Goal: Information Seeking & Learning: Learn about a topic

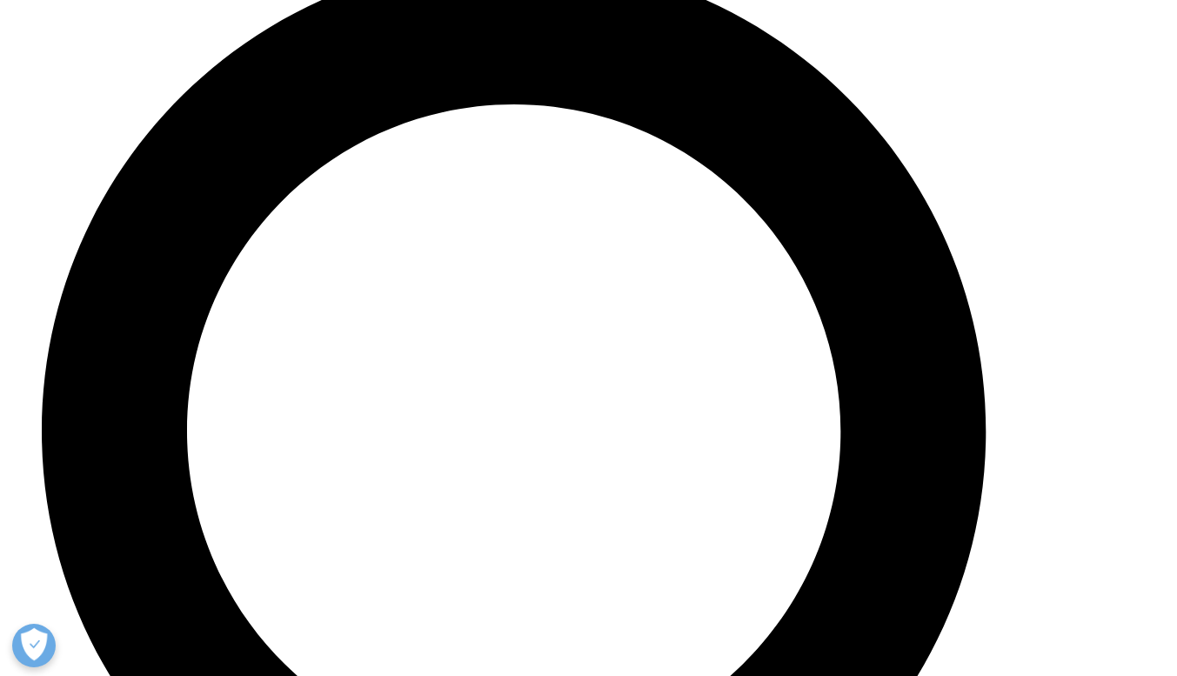
scroll to position [6436, 0]
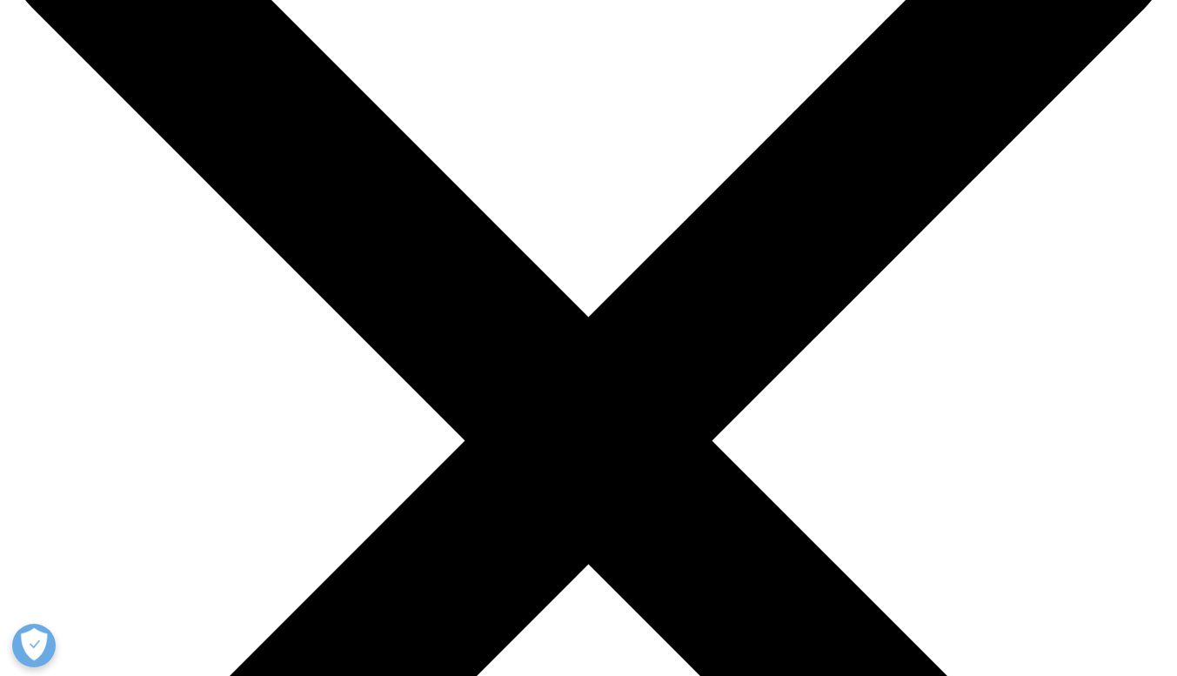
scroll to position [174, 0]
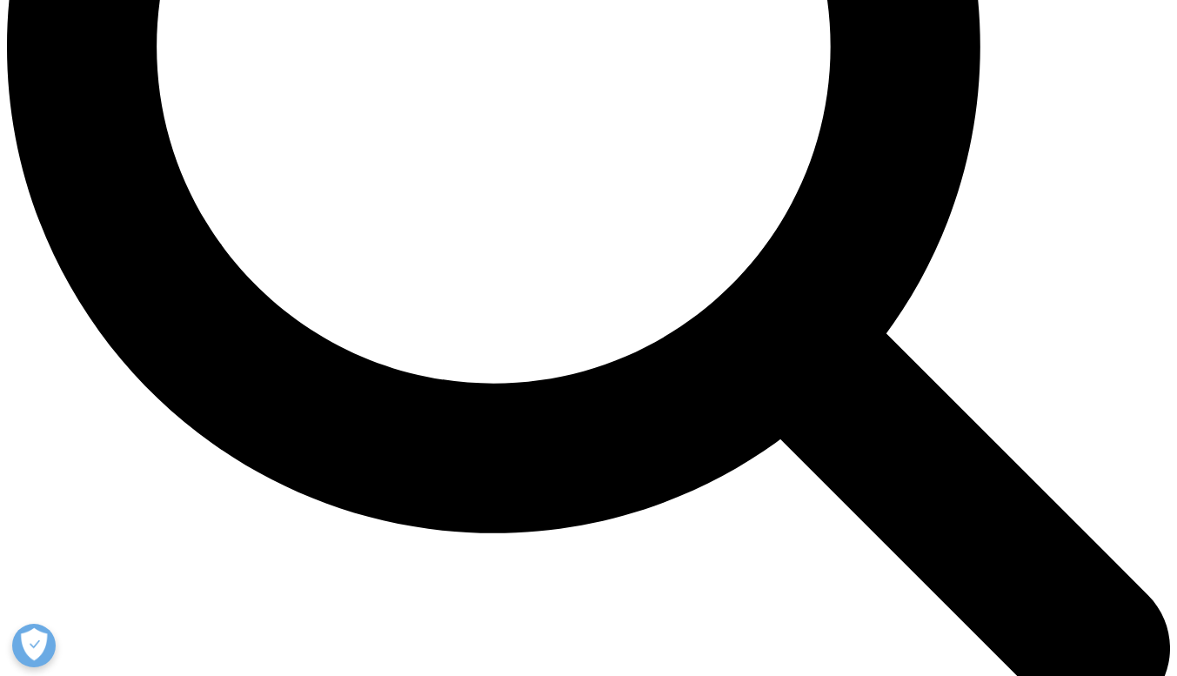
scroll to position [1652, 0]
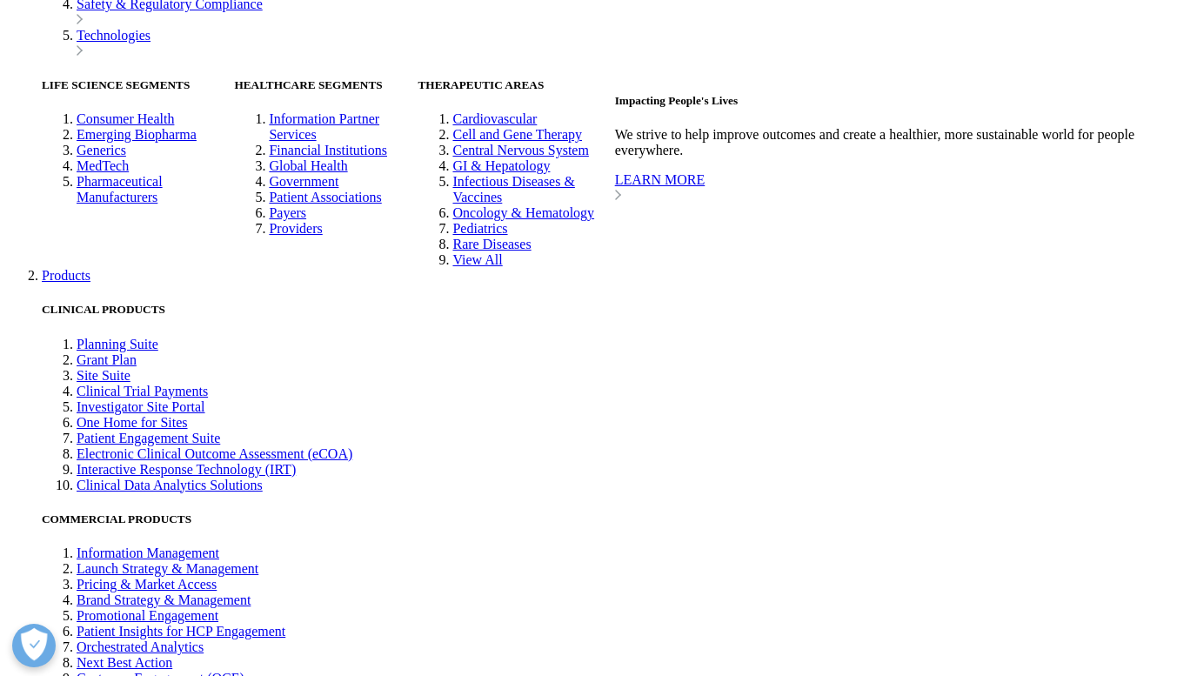
scroll to position [4050, 0]
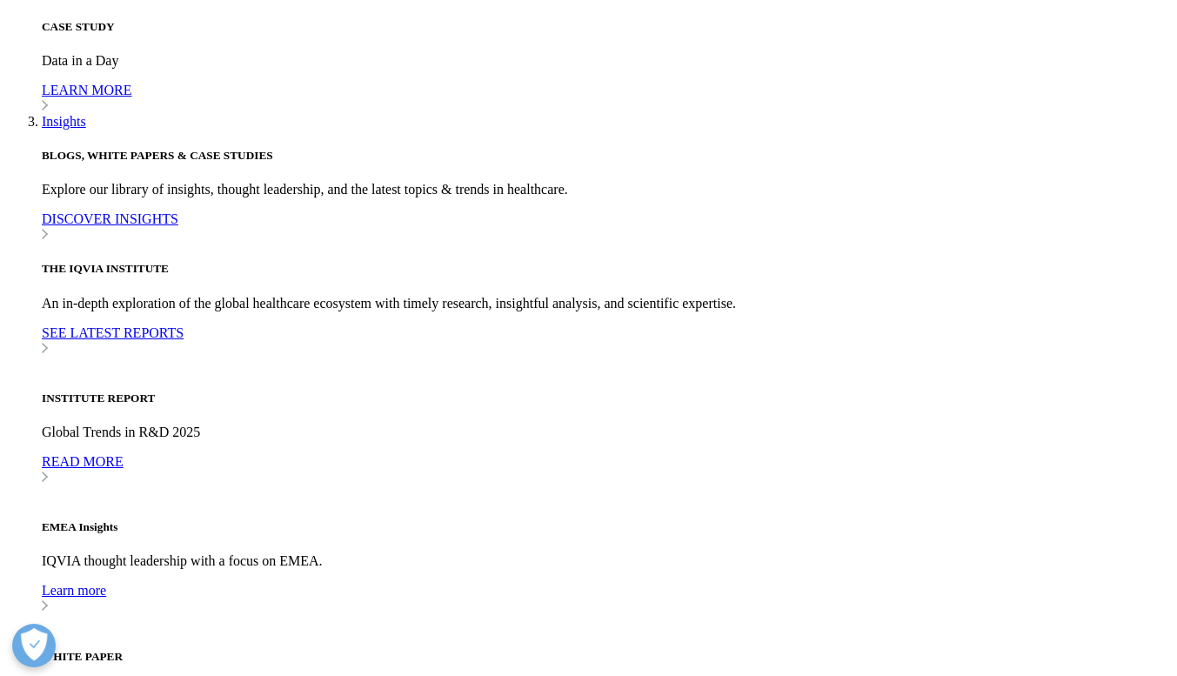
scroll to position [4804, 0]
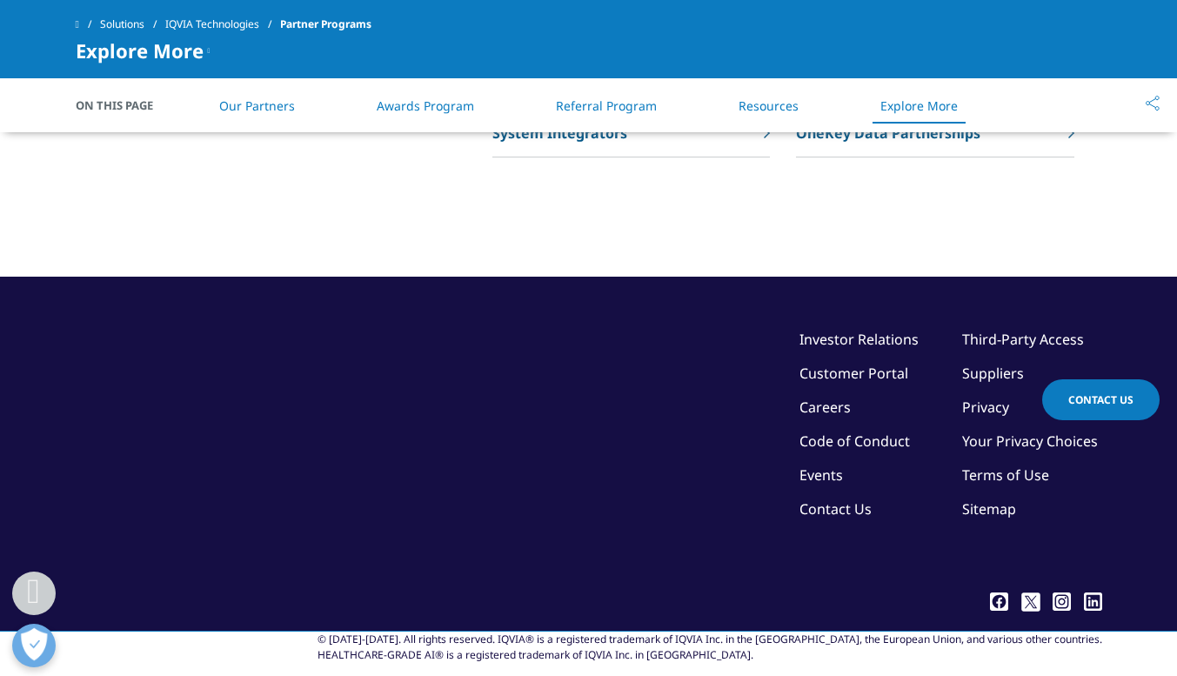
scroll to position [6045, 0]
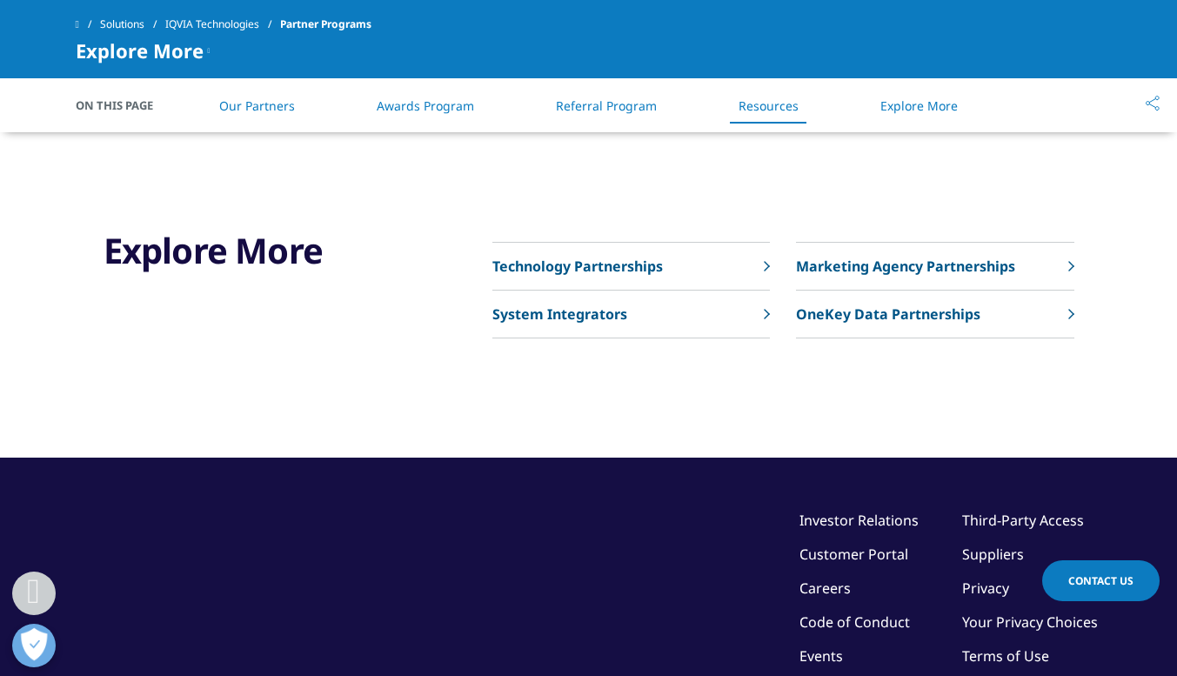
click at [274, 116] on li "Our Partners" at bounding box center [257, 105] width 110 height 51
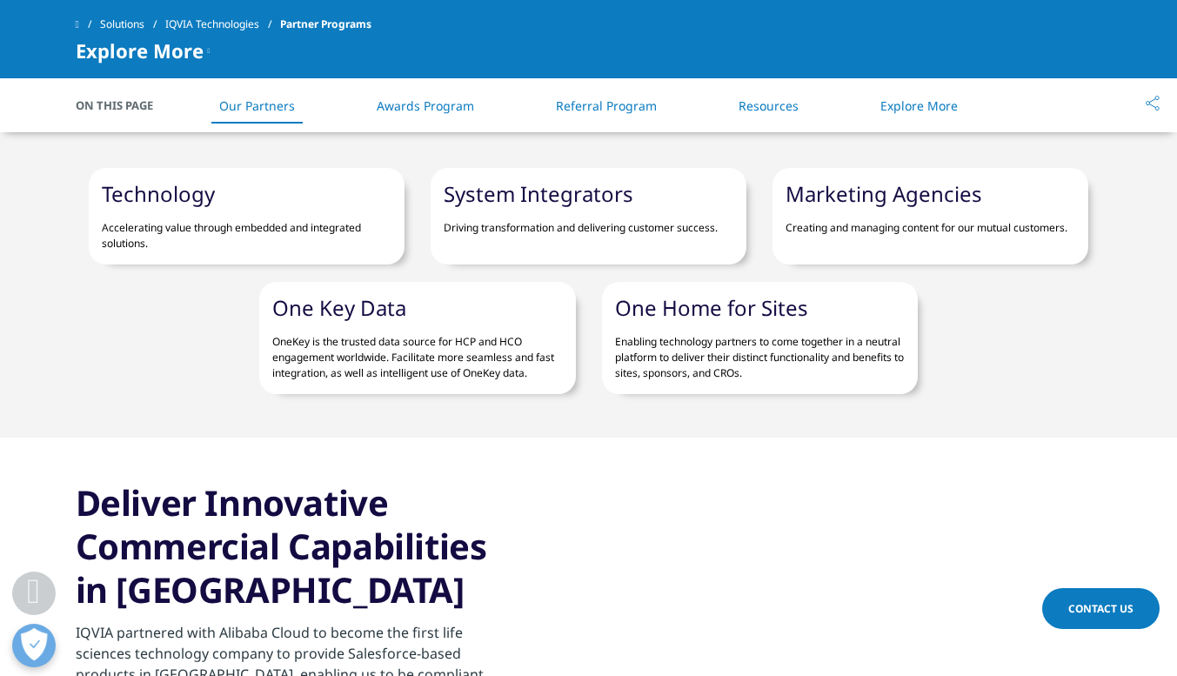
scroll to position [1215, 0]
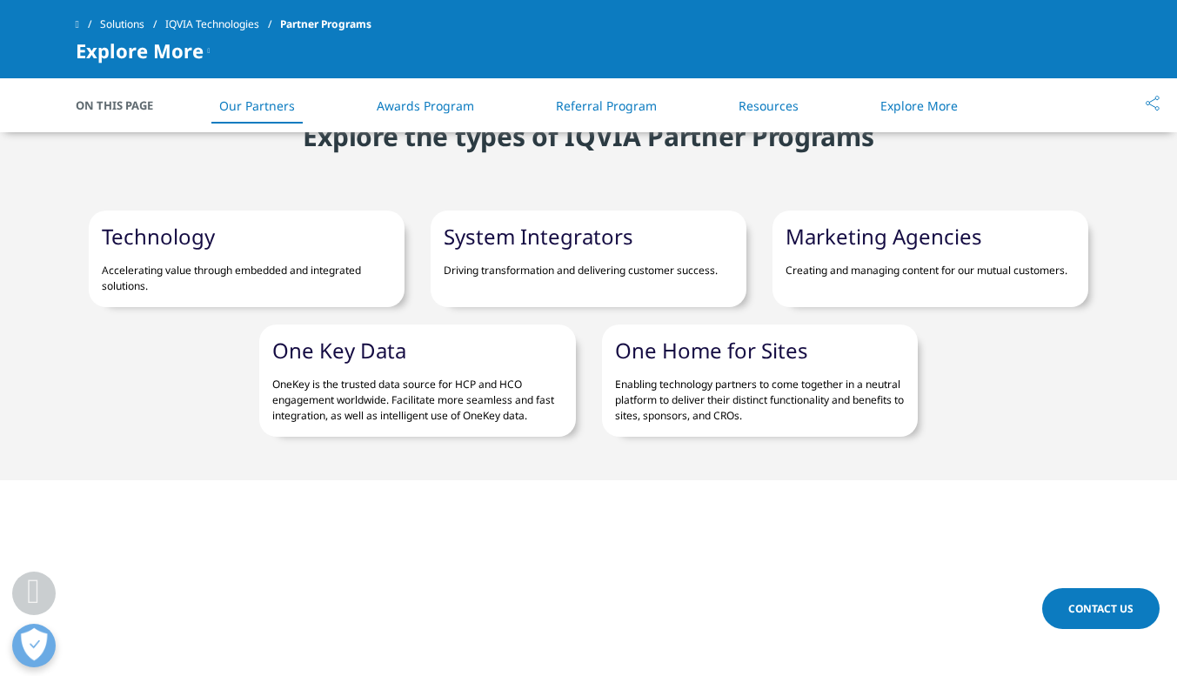
click at [638, 48] on div "Explore More Technology Partnerships System Integrators Marketing Agency Partne…" at bounding box center [589, 50] width 1026 height 21
